Goal: Transaction & Acquisition: Purchase product/service

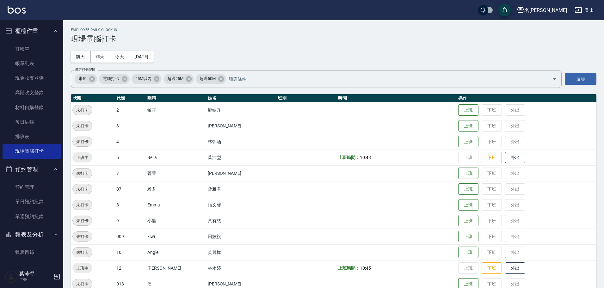
scroll to position [190, 0]
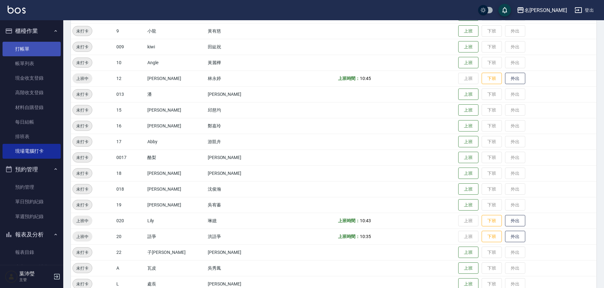
click at [22, 45] on link "打帳單" at bounding box center [32, 49] width 58 height 15
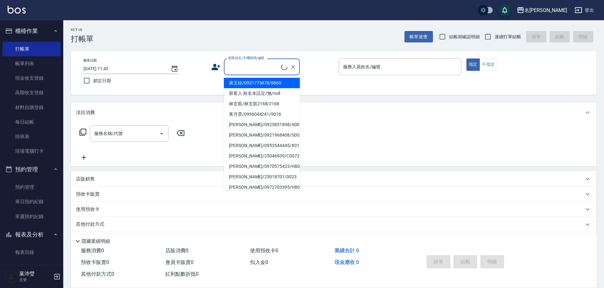
click at [261, 70] on input "顧客姓名/手機號碼/編號" at bounding box center [254, 66] width 54 height 11
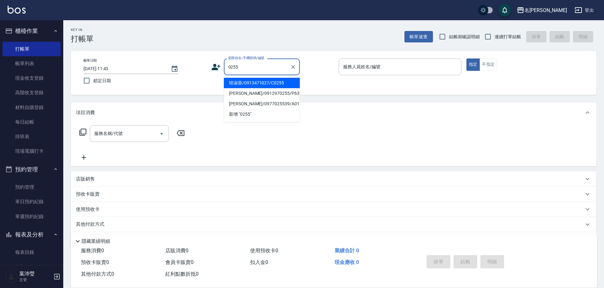
click at [238, 82] on li "韓淑蓉/0913471027/C0255" at bounding box center [262, 83] width 76 height 10
type input "韓淑蓉/0913471027/C0255"
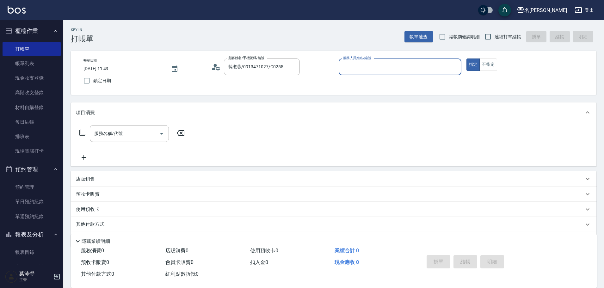
type input "敏卉-2"
click at [83, 130] on icon at bounding box center [83, 132] width 8 height 8
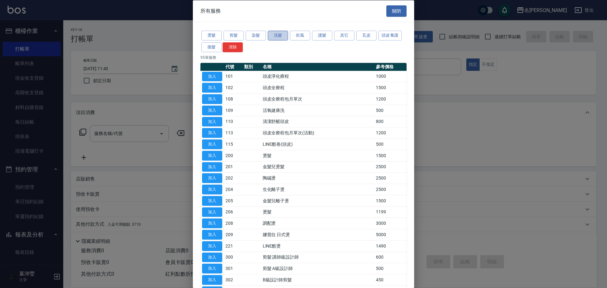
click at [286, 34] on button "洗髮" at bounding box center [278, 36] width 20 height 10
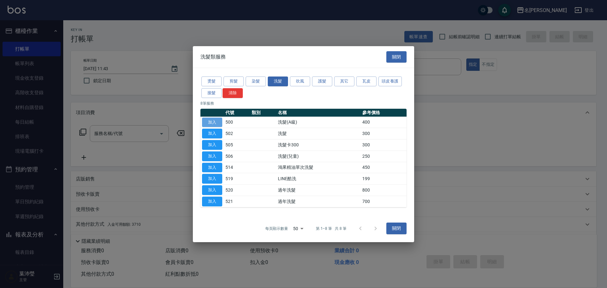
click at [216, 121] on button "加入" at bounding box center [212, 122] width 20 height 10
type input "洗髮(A級)(500)"
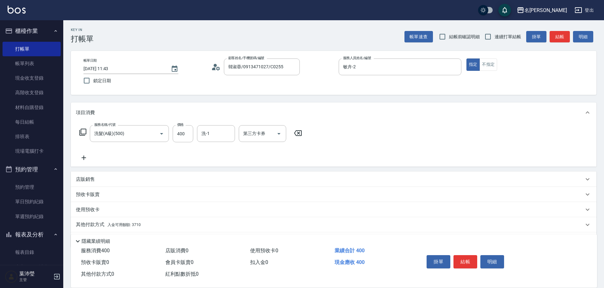
click at [94, 221] on p "其他付款方式 入金可用餘額: 3710" at bounding box center [108, 224] width 65 height 7
drag, startPoint x: 600, startPoint y: 266, endPoint x: 607, endPoint y: 263, distance: 7.1
click at [604, 265] on html "名留龍江 登出 櫃檯作業 打帳單 帳單列表 現金收支登錄 高階收支登錄 材料自購登錄 每日結帳 排班表 現場電腦打卡 預約管理 預約管理 單日預約紀錄 單週預…" at bounding box center [302, 191] width 604 height 383
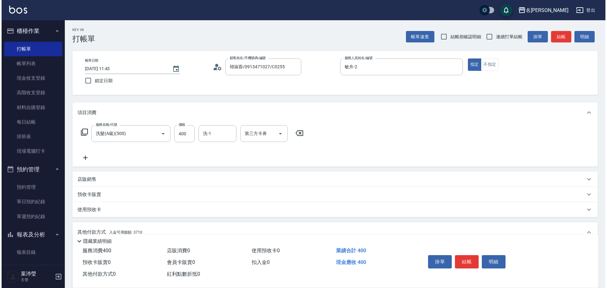
scroll to position [95, 0]
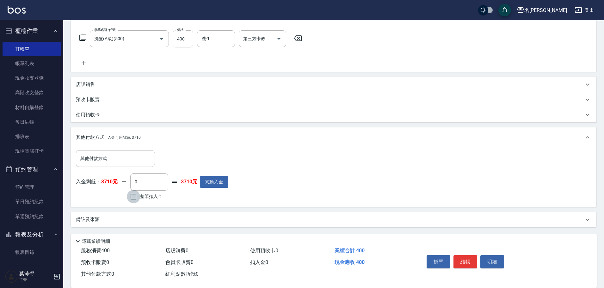
click at [135, 195] on input "整筆扣入金" at bounding box center [133, 196] width 13 height 13
checkbox input "true"
type input "400"
click at [485, 258] on button "明細" at bounding box center [492, 261] width 24 height 13
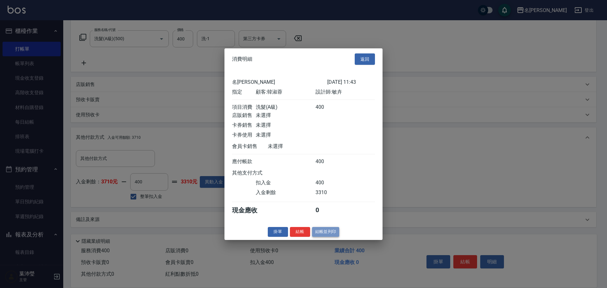
click at [329, 237] on button "結帳並列印" at bounding box center [326, 232] width 28 height 10
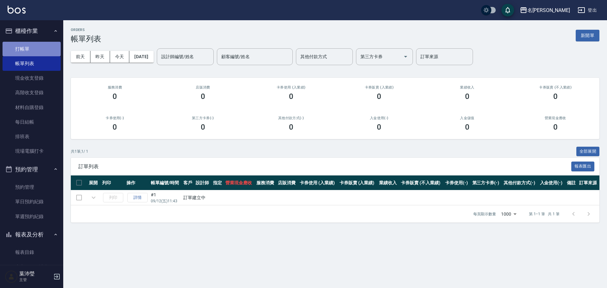
click at [32, 49] on link "打帳單" at bounding box center [32, 49] width 58 height 15
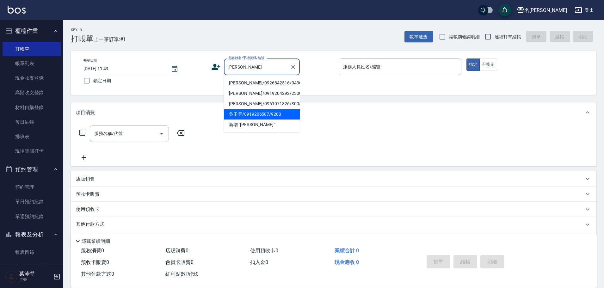
click at [260, 114] on li "吳玉雲/0919206587/9200" at bounding box center [262, 114] width 76 height 10
type input "吳玉雲/0919206587/9200"
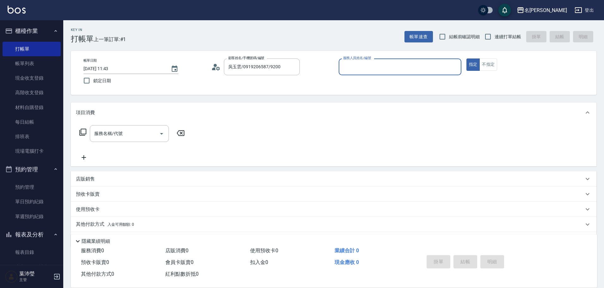
click at [347, 69] on input "服務人員姓名/編號" at bounding box center [400, 66] width 117 height 11
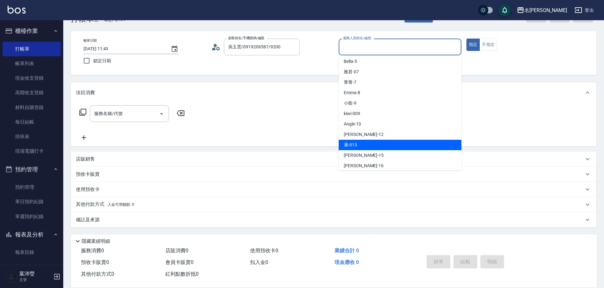
scroll to position [63, 0]
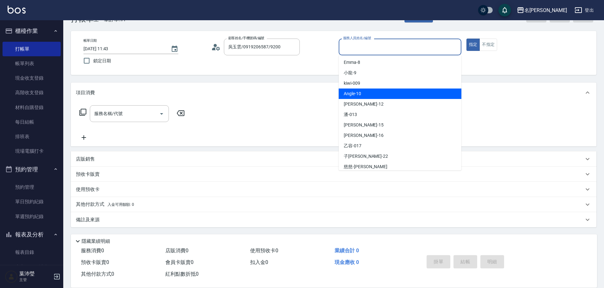
click at [368, 95] on div "Angle -10" at bounding box center [400, 94] width 123 height 10
type input "Angle-10"
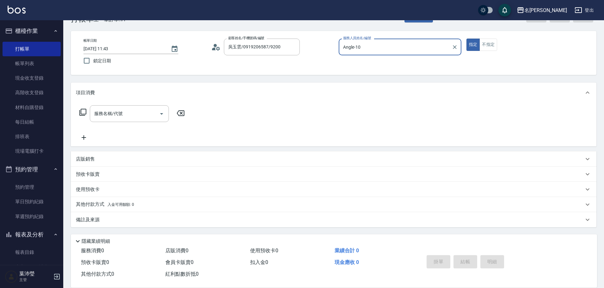
click at [78, 110] on div "服務名稱/代號 服務名稱/代號" at bounding box center [132, 113] width 113 height 17
click at [85, 115] on icon at bounding box center [82, 112] width 7 height 7
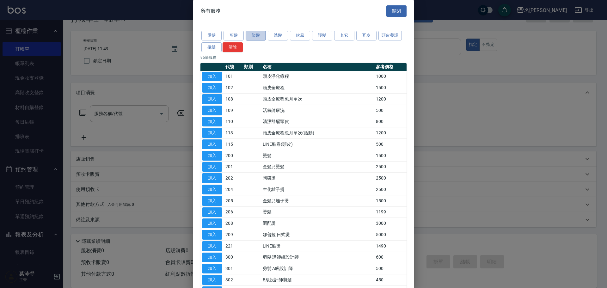
click at [259, 39] on button "染髮" at bounding box center [256, 36] width 20 height 10
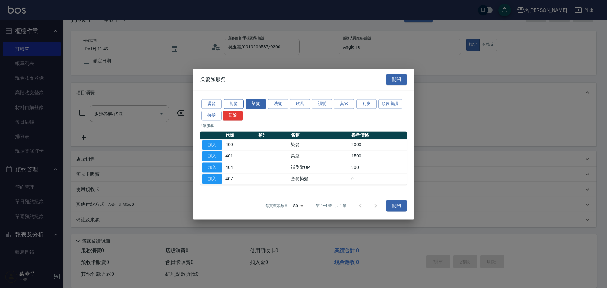
click at [238, 103] on button "剪髮" at bounding box center [234, 104] width 20 height 10
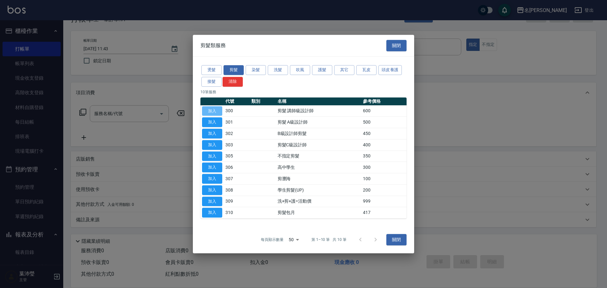
drag, startPoint x: 214, startPoint y: 111, endPoint x: 210, endPoint y: 117, distance: 6.8
click at [215, 111] on button "加入" at bounding box center [212, 111] width 20 height 10
type input "剪髮 講師級設計師(300)"
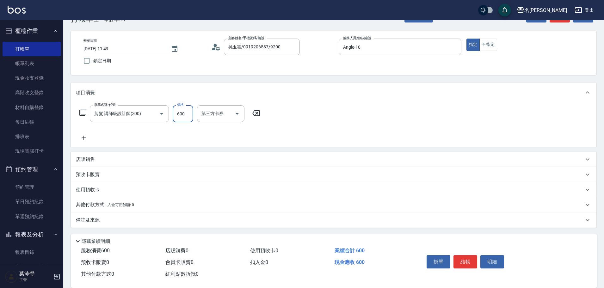
click at [185, 120] on input "600" at bounding box center [183, 113] width 21 height 17
type input "350"
click at [367, 146] on div "服務名稱/代號 剪髮 講師級設計師(300) 服務名稱/代號 價格 350 價格 第三方卡券 第三方卡券" at bounding box center [334, 125] width 526 height 44
click at [468, 259] on button "結帳" at bounding box center [466, 261] width 24 height 13
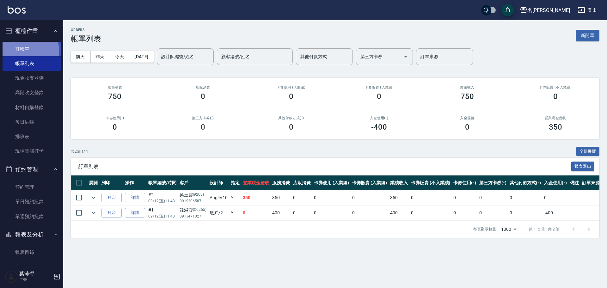
click at [19, 52] on link "打帳單" at bounding box center [32, 49] width 58 height 15
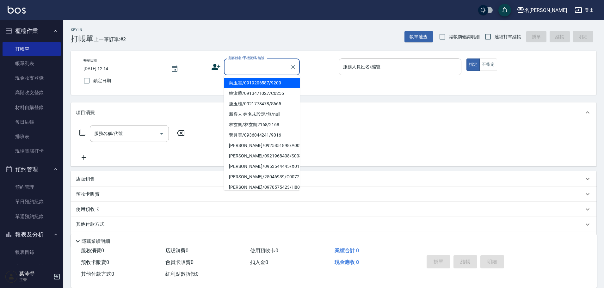
click at [258, 67] on input "顧客姓名/手機號碼/編號" at bounding box center [257, 66] width 61 height 11
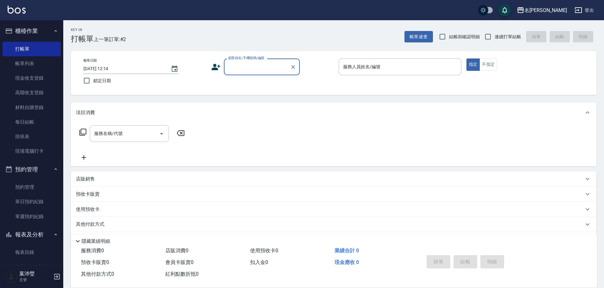
click at [252, 70] on input "顧客姓名/手機號碼/編號" at bounding box center [257, 66] width 61 height 11
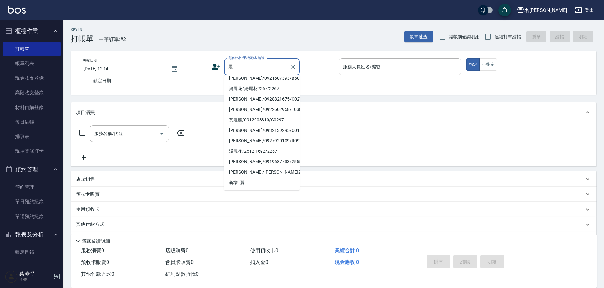
scroll to position [3, 0]
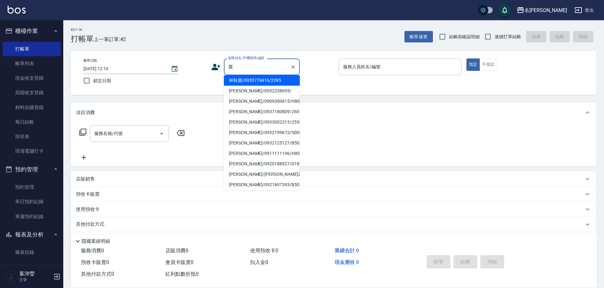
click at [245, 120] on li "[PERSON_NAME]/0933002313/2538" at bounding box center [262, 122] width 76 height 10
type input "[PERSON_NAME]/0933002313/2538"
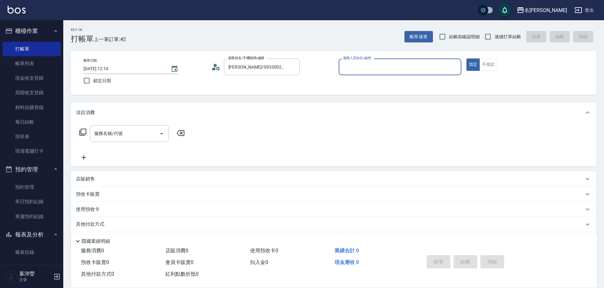
type input "敏卉-2"
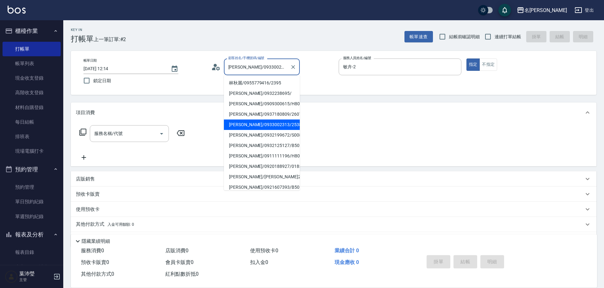
click at [249, 68] on input "[PERSON_NAME]/0933002313/2538" at bounding box center [257, 66] width 61 height 11
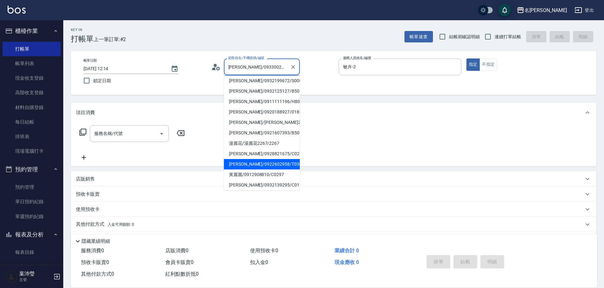
scroll to position [63, 0]
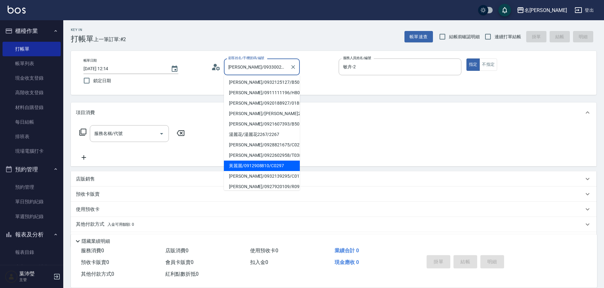
click at [242, 169] on li "黃麗麗/0912908810/C0297" at bounding box center [262, 166] width 76 height 10
type input "黃麗麗/0912908810/C0297"
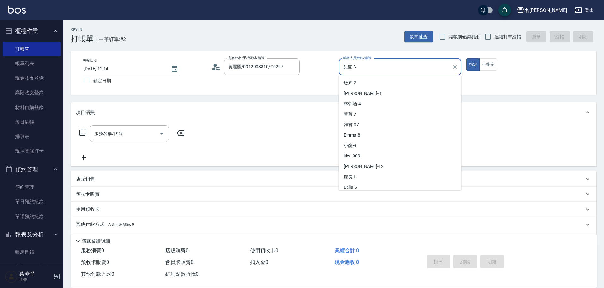
scroll to position [138, 0]
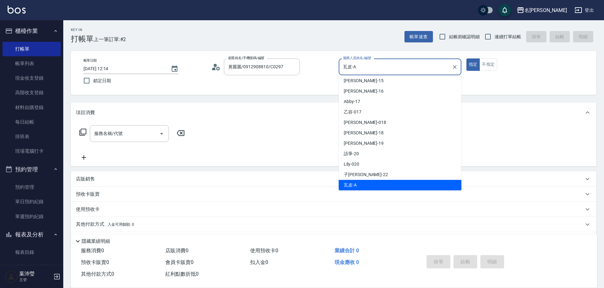
drag, startPoint x: 366, startPoint y: 70, endPoint x: 334, endPoint y: 67, distance: 31.8
click at [334, 67] on div "帳單日期 [DATE] 12:14 鎖定日期 顧客姓名/手機號碼/編號 [PERSON_NAME]/0912908810/C0297 顧客姓名/手機號碼/編號…" at bounding box center [333, 73] width 510 height 29
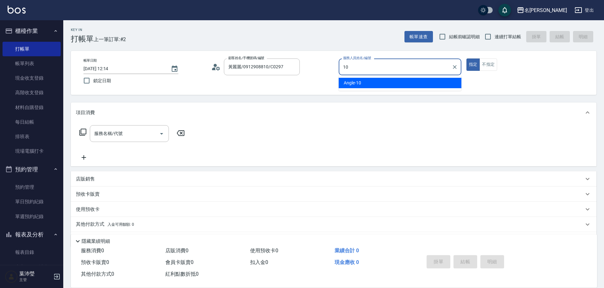
type input "Angle-10"
type button "true"
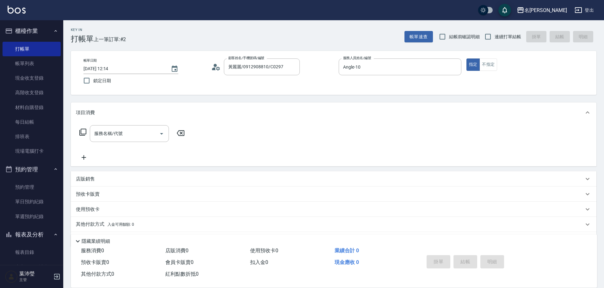
click at [86, 131] on icon at bounding box center [82, 132] width 7 height 7
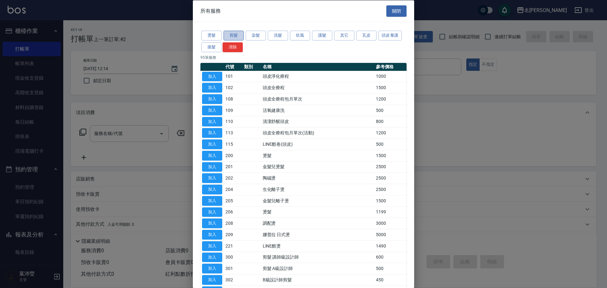
click at [230, 34] on button "剪髮" at bounding box center [234, 36] width 20 height 10
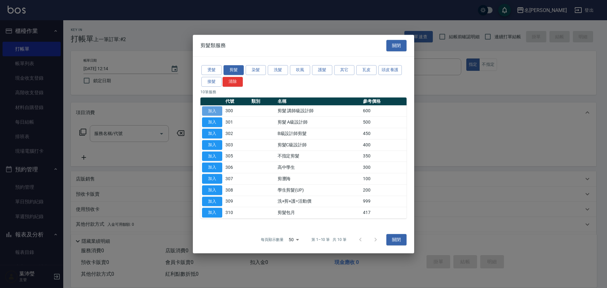
click at [213, 110] on button "加入" at bounding box center [212, 111] width 20 height 10
type input "剪髮 講師級設計師(300)"
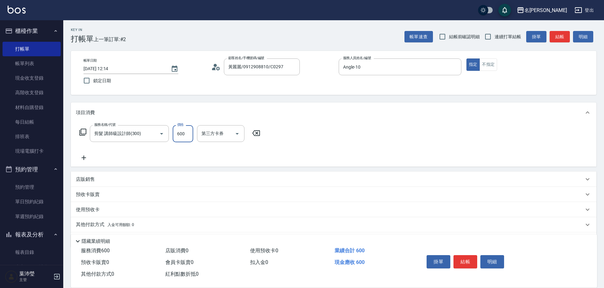
click at [181, 137] on input "600" at bounding box center [183, 133] width 21 height 17
click at [182, 135] on input "350" at bounding box center [183, 133] width 21 height 17
drag, startPoint x: 185, startPoint y: 131, endPoint x: 176, endPoint y: 134, distance: 10.0
click at [176, 134] on input "350" at bounding box center [183, 133] width 21 height 17
type input "650"
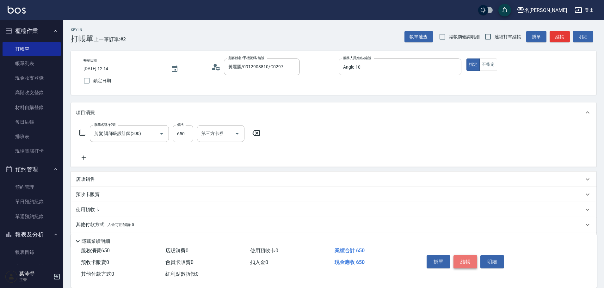
click at [467, 257] on button "結帳" at bounding box center [466, 261] width 24 height 13
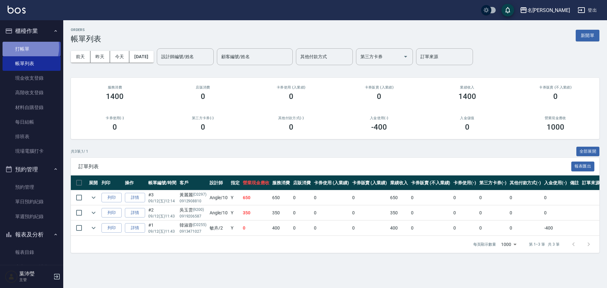
click at [20, 47] on link "打帳單" at bounding box center [32, 49] width 58 height 15
